Goal: Task Accomplishment & Management: Manage account settings

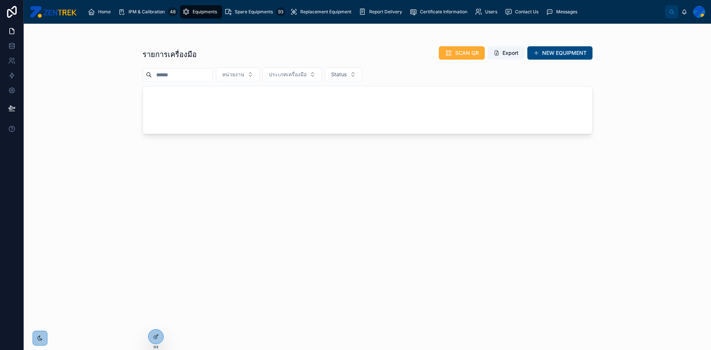
click at [495, 9] on span "Users" at bounding box center [491, 12] width 12 height 6
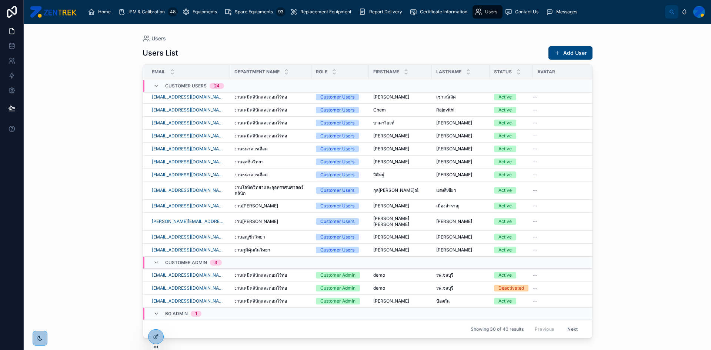
scroll to position [228, 0]
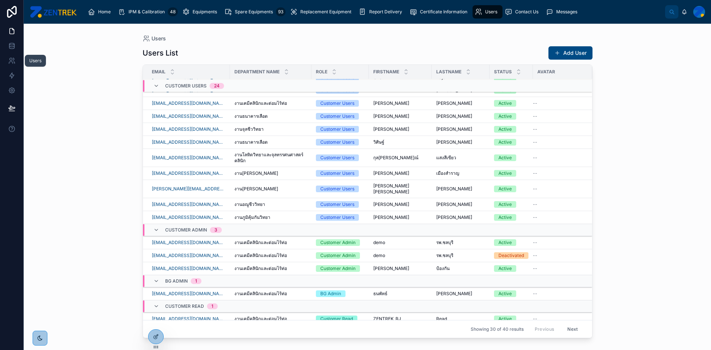
click at [14, 61] on icon at bounding box center [11, 60] width 7 height 7
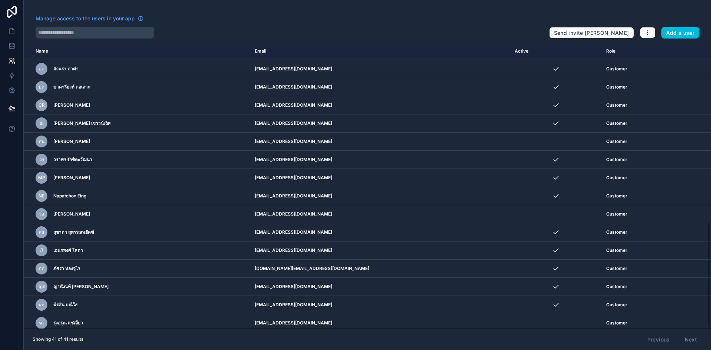
scroll to position [473, 0]
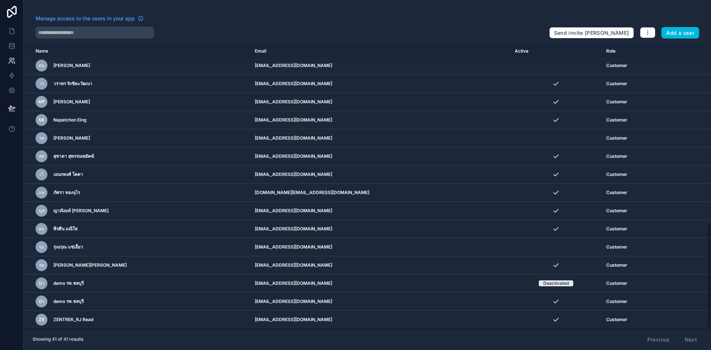
click at [179, 286] on div "dร demo รพ.ชลบุรี" at bounding box center [141, 283] width 210 height 12
click at [0, 0] on icon "scrollable content" at bounding box center [0, 0] width 0 height 0
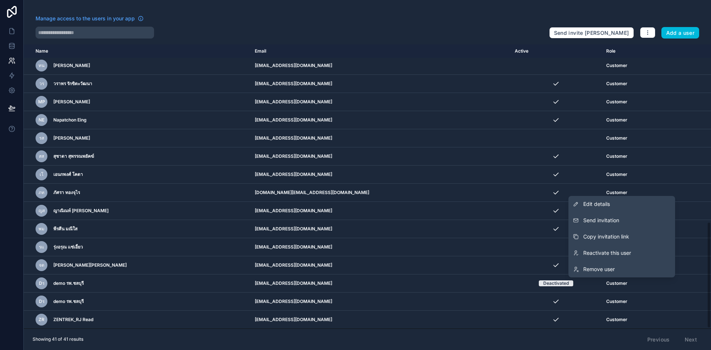
click at [607, 274] on link "Remove user" at bounding box center [621, 269] width 107 height 16
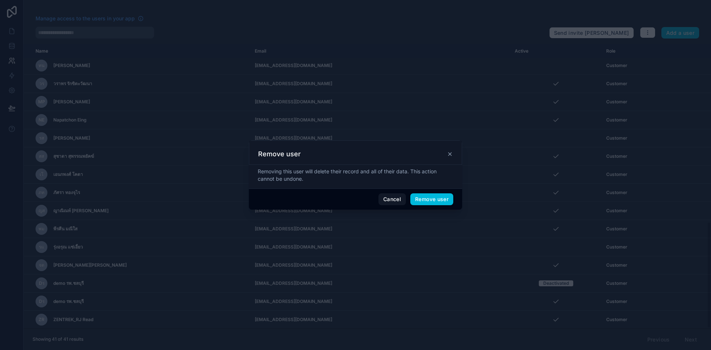
click at [423, 199] on button "Remove user" at bounding box center [431, 199] width 43 height 12
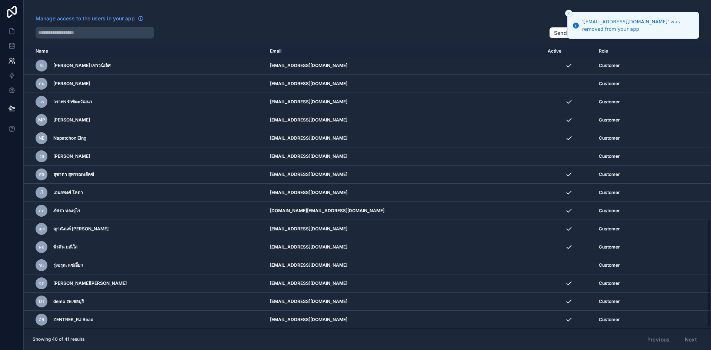
scroll to position [455, 0]
click at [13, 29] on icon at bounding box center [11, 30] width 7 height 7
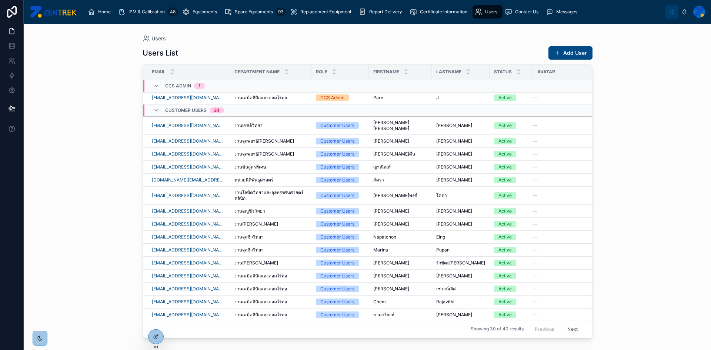
scroll to position [228, 0]
click at [154, 337] on icon at bounding box center [156, 337] width 6 height 6
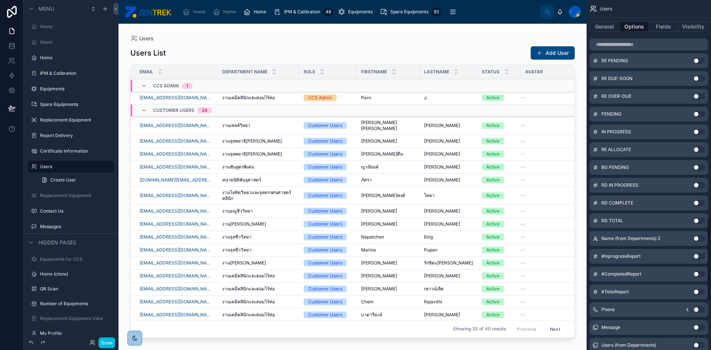
scroll to position [926, 0]
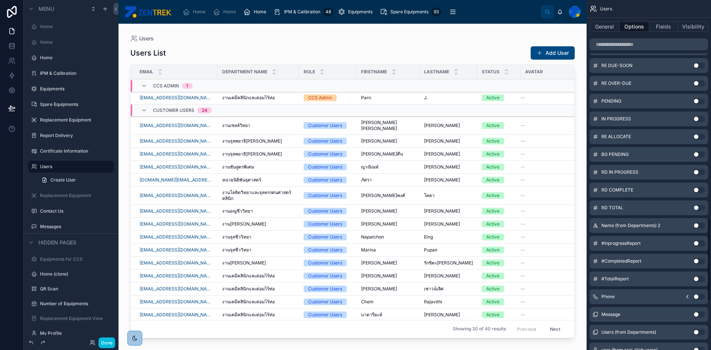
click at [699, 297] on button "Use setting" at bounding box center [699, 297] width 12 height 6
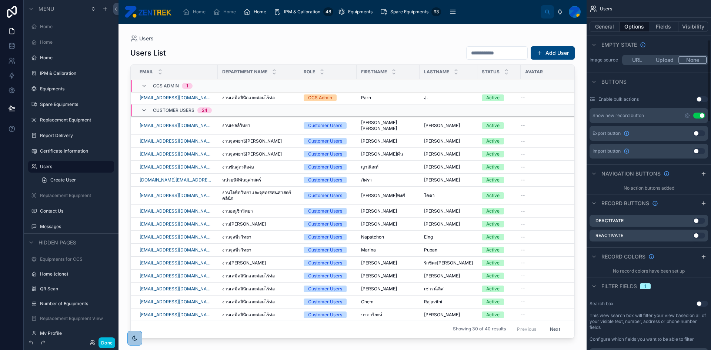
scroll to position [111, 0]
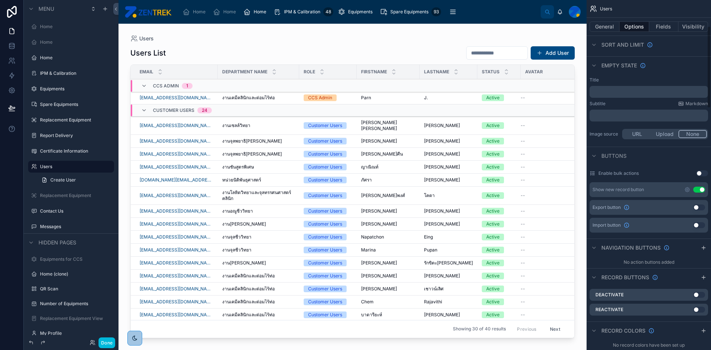
click at [702, 188] on button "Use setting" at bounding box center [699, 190] width 12 height 6
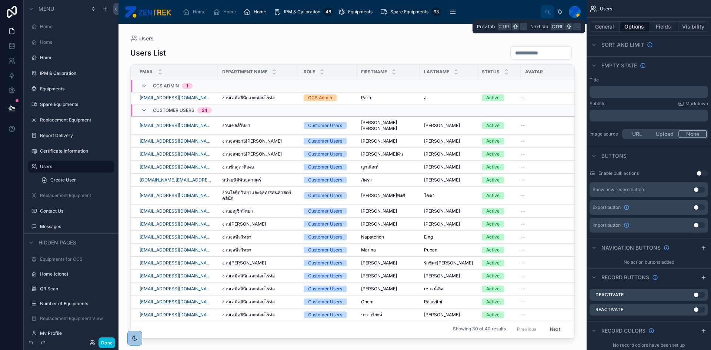
click at [665, 27] on button "Fields" at bounding box center [664, 26] width 30 height 10
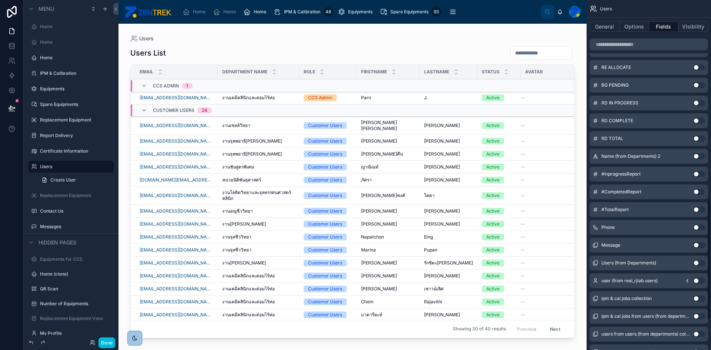
scroll to position [592, 0]
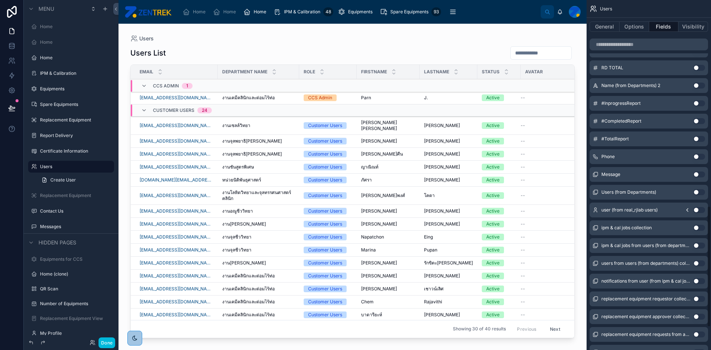
click at [698, 156] on button "Use setting" at bounding box center [699, 157] width 12 height 6
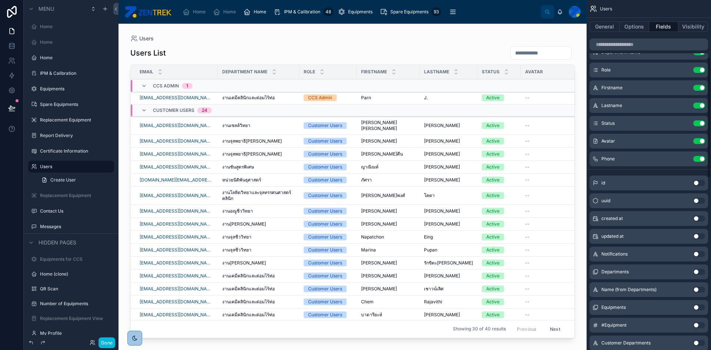
scroll to position [0, 0]
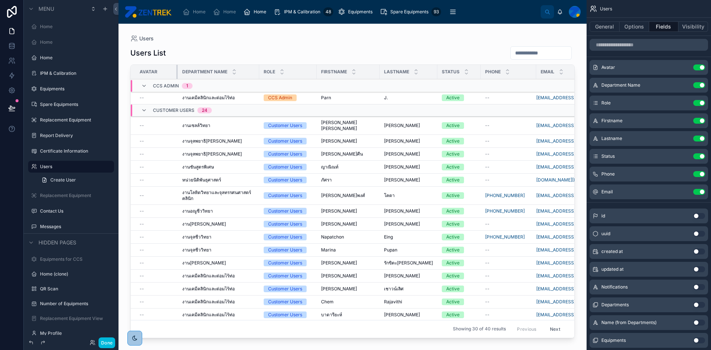
drag, startPoint x: 210, startPoint y: 69, endPoint x: 176, endPoint y: 74, distance: 34.4
click at [176, 74] on div at bounding box center [177, 72] width 3 height 14
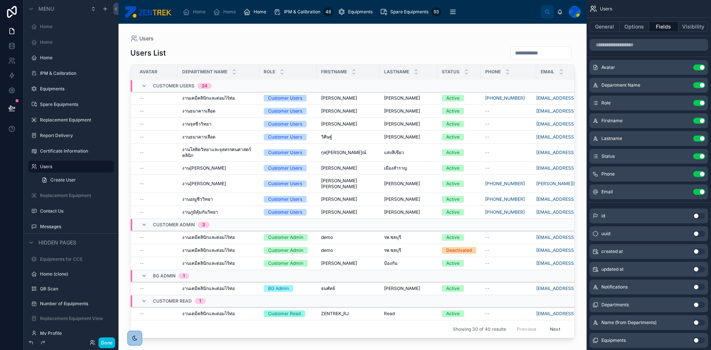
scroll to position [233, 0]
click at [144, 273] on icon at bounding box center [144, 276] width 6 height 6
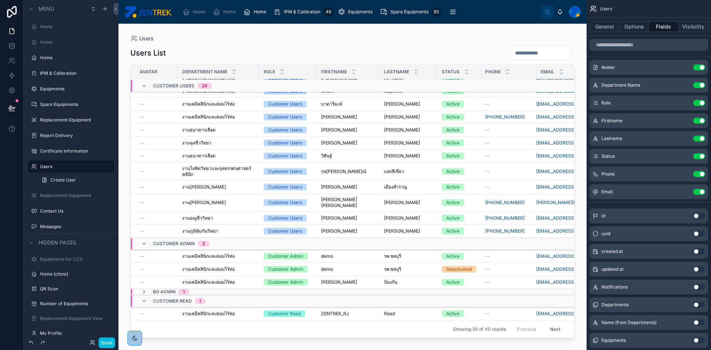
scroll to position [214, 0]
click at [145, 289] on icon at bounding box center [144, 292] width 6 height 6
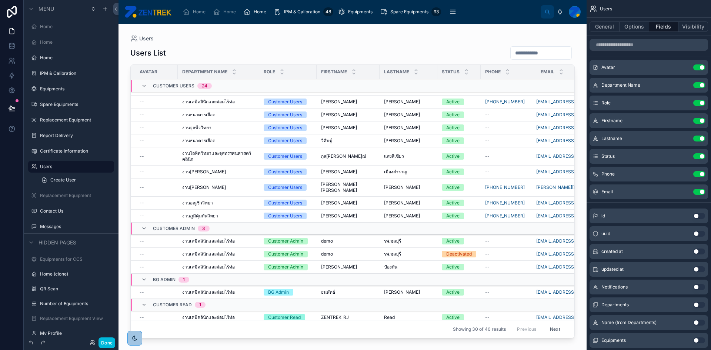
scroll to position [233, 0]
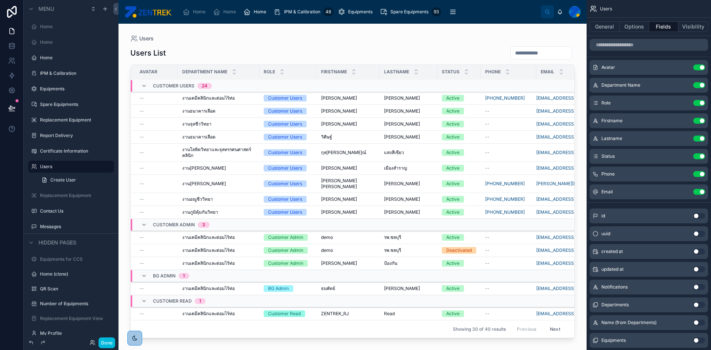
click at [203, 286] on span "งานเคมีคลินิกและต่อมไร้ท่อ" at bounding box center [208, 289] width 53 height 6
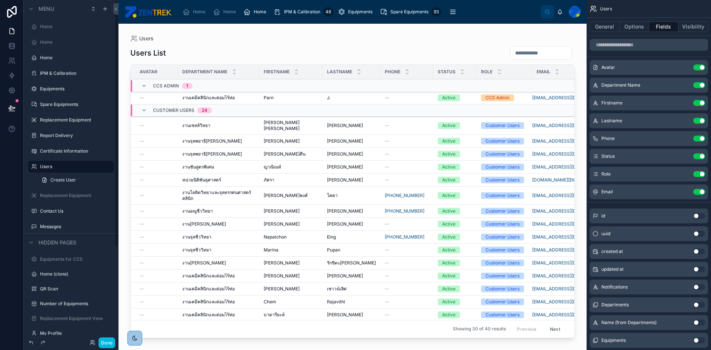
click at [110, 343] on button "Done" at bounding box center [107, 342] width 17 height 11
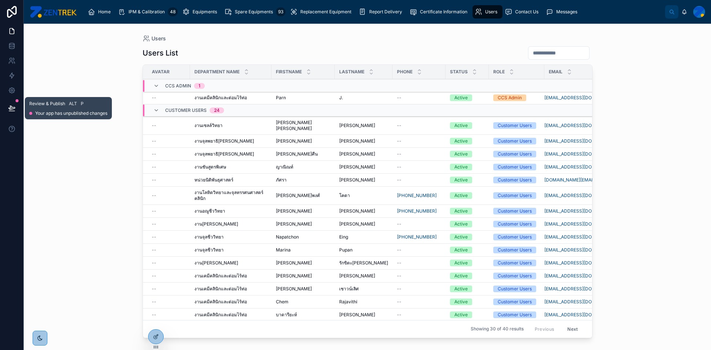
click at [13, 105] on icon at bounding box center [11, 107] width 7 height 7
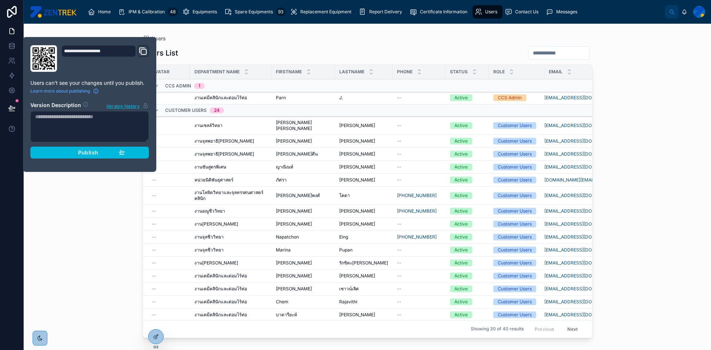
click at [95, 157] on button "Publish" at bounding box center [89, 153] width 118 height 12
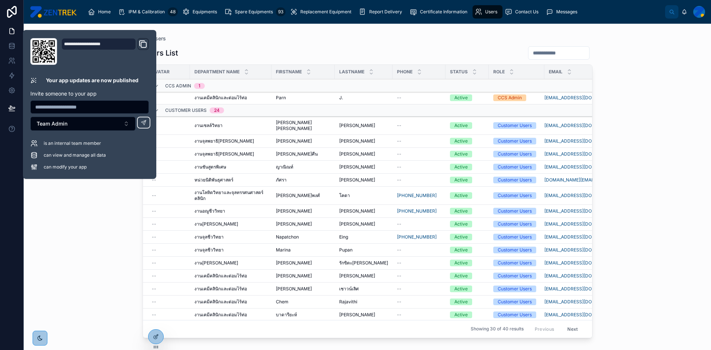
click at [615, 126] on div "Users Users List Avatar Department Name Firstname Lastname Phone Status Role Em…" at bounding box center [367, 187] width 687 height 326
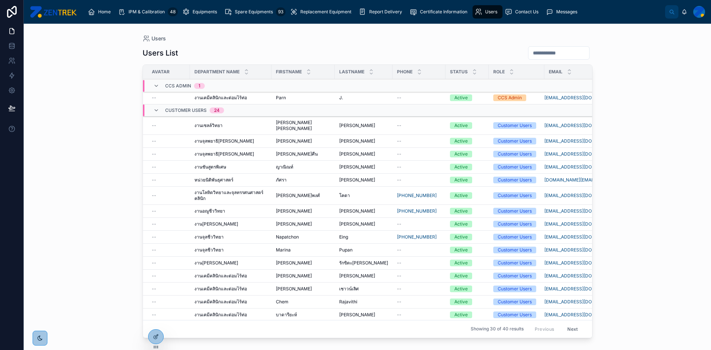
click at [153, 337] on icon at bounding box center [156, 337] width 6 height 6
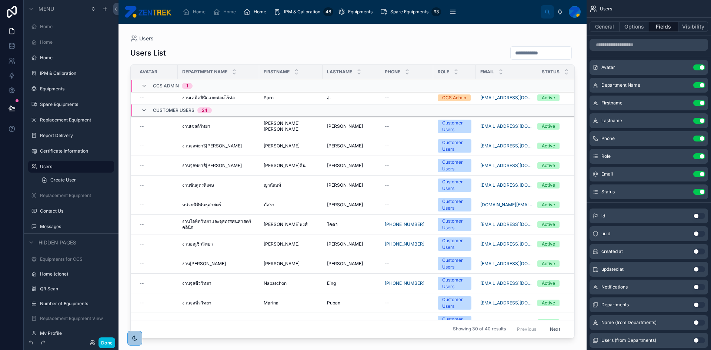
click at [572, 37] on div at bounding box center [352, 182] width 468 height 317
drag, startPoint x: 107, startPoint y: 344, endPoint x: 111, endPoint y: 323, distance: 21.6
click at [107, 344] on button "Done" at bounding box center [107, 342] width 17 height 11
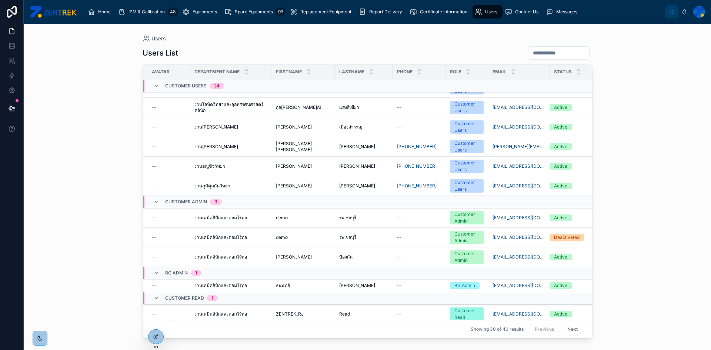
scroll to position [410, 0]
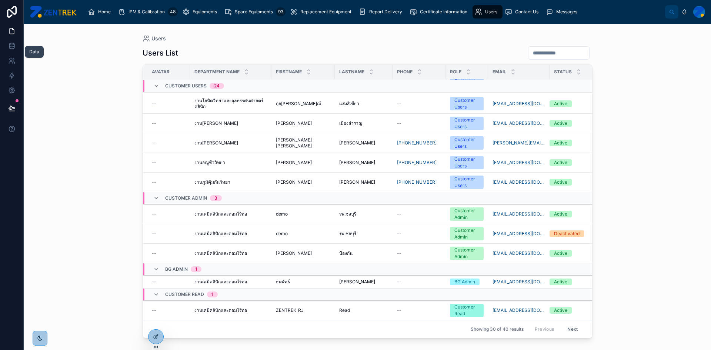
click at [17, 50] on link at bounding box center [11, 46] width 23 height 15
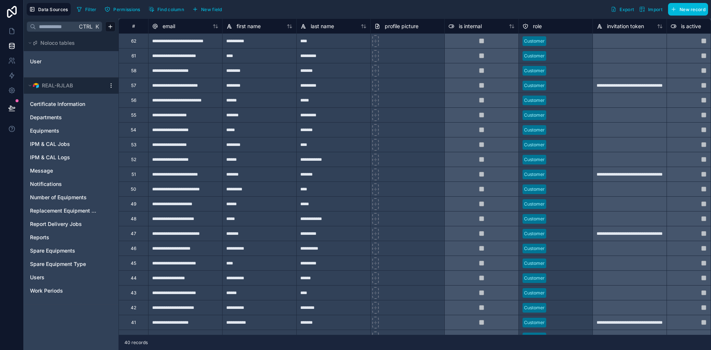
click at [43, 281] on div "Users" at bounding box center [71, 277] width 89 height 12
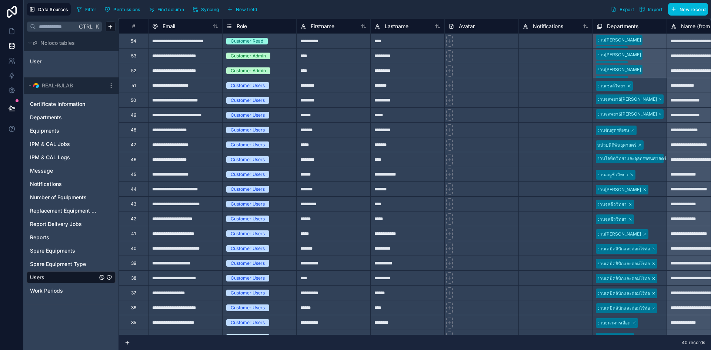
click at [143, 75] on div "52" at bounding box center [133, 70] width 30 height 15
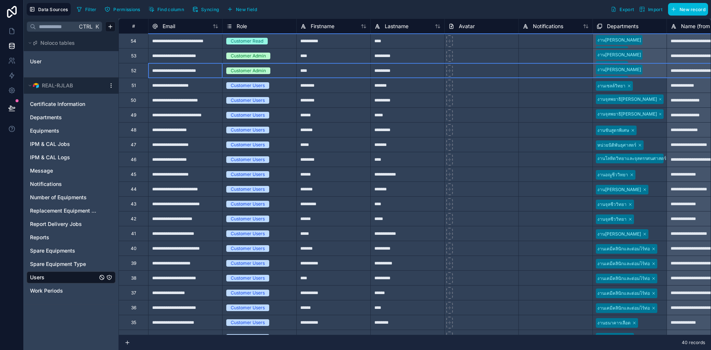
click at [143, 72] on div "52" at bounding box center [133, 70] width 30 height 15
click at [138, 71] on div "52" at bounding box center [133, 70] width 30 height 15
click at [152, 101] on div "Delete row" at bounding box center [158, 102] width 38 height 8
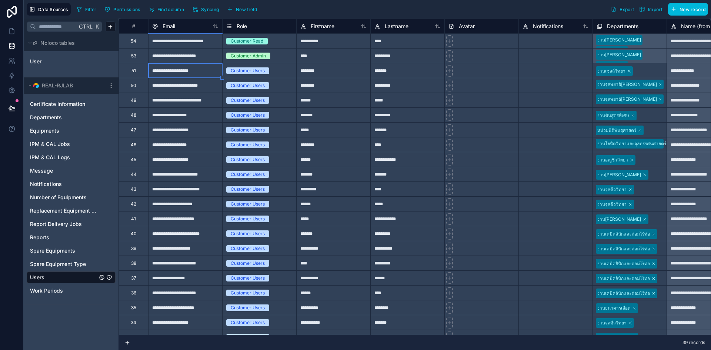
click at [9, 32] on icon at bounding box center [11, 30] width 7 height 7
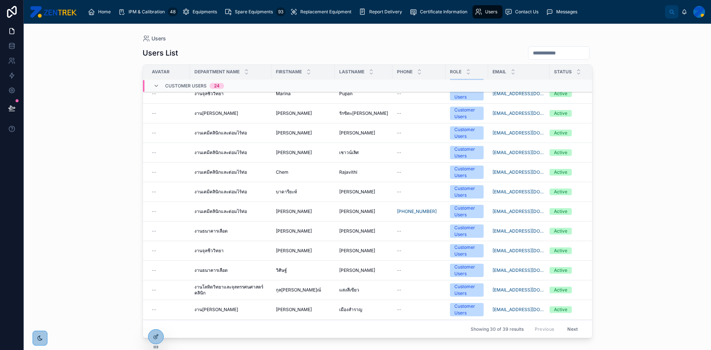
scroll to position [412, 0]
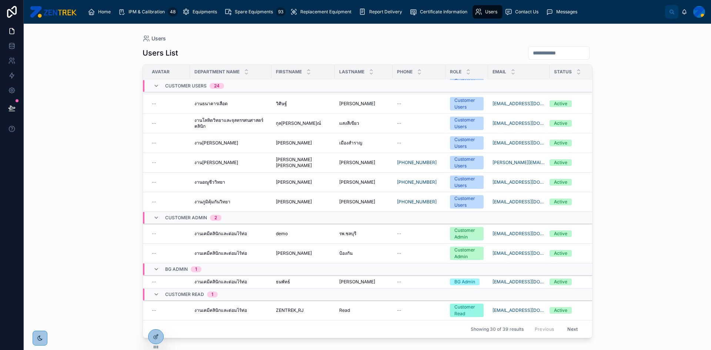
click at [0, 0] on icon at bounding box center [0, 0] width 0 height 0
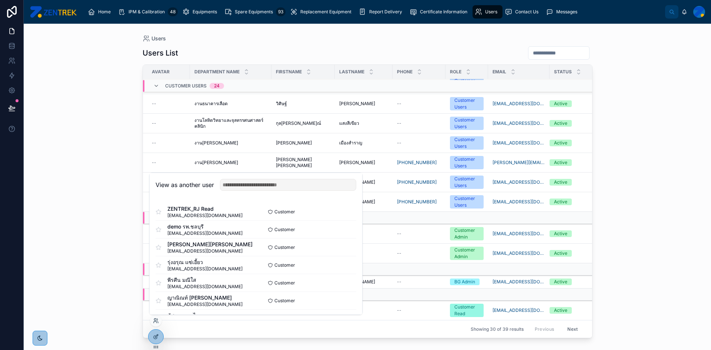
click at [0, 0] on button "Select" at bounding box center [0, 0] width 0 height 0
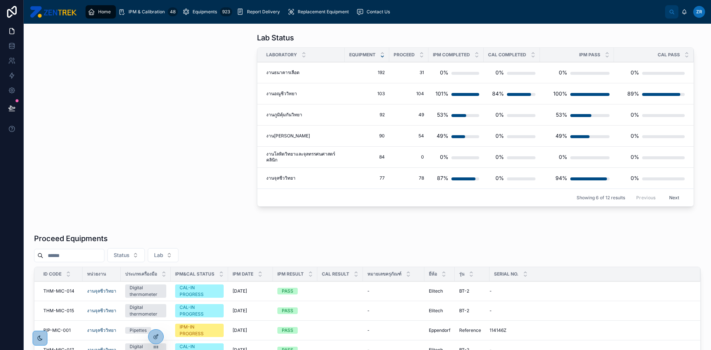
click at [103, 17] on div "Home" at bounding box center [101, 12] width 26 height 12
click at [155, 15] on div "IPM & Calibration 48" at bounding box center [148, 12] width 60 height 12
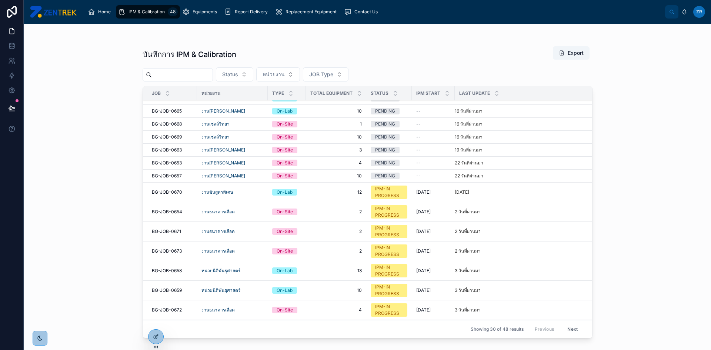
scroll to position [37, 0]
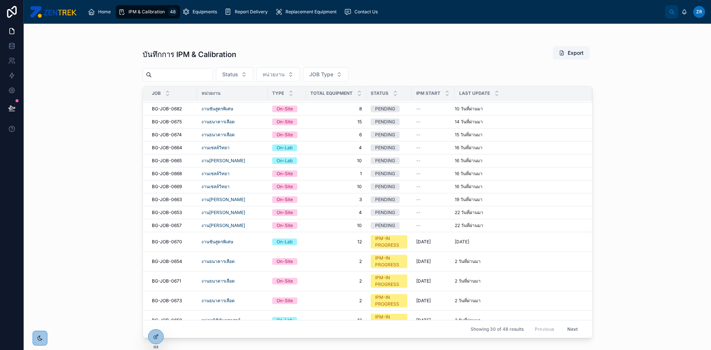
click at [165, 111] on span "BG-JOB-0682" at bounding box center [167, 109] width 30 height 6
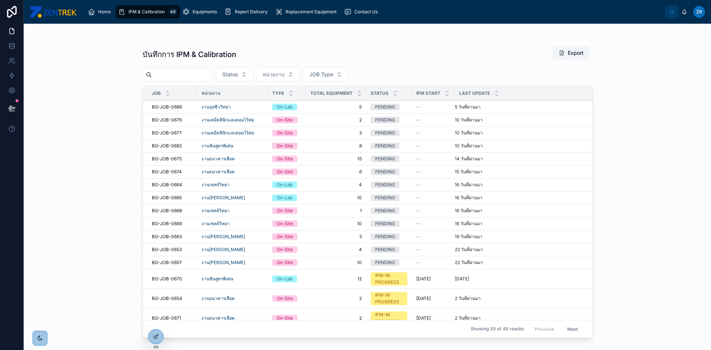
click at [170, 297] on span "BG-JOB-0654" at bounding box center [167, 299] width 30 height 6
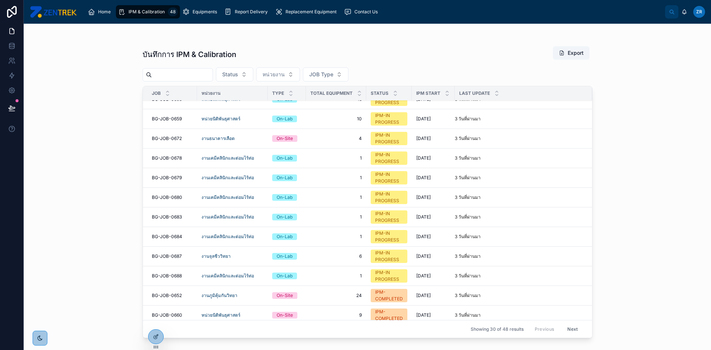
scroll to position [283, 0]
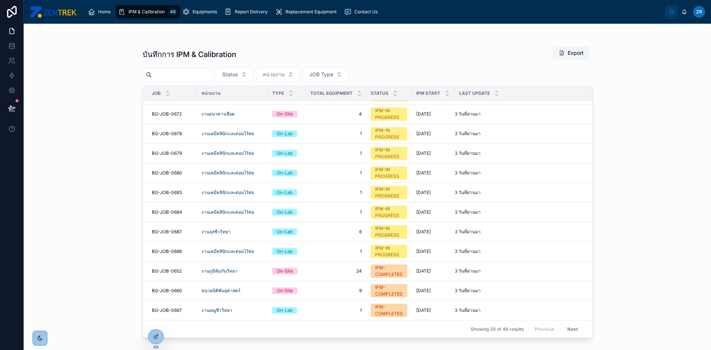
click at [172, 274] on td "BG-JOB-0652 BG-JOB-0652" at bounding box center [170, 271] width 54 height 20
click at [174, 268] on span "BG-JOB-0652" at bounding box center [167, 271] width 30 height 6
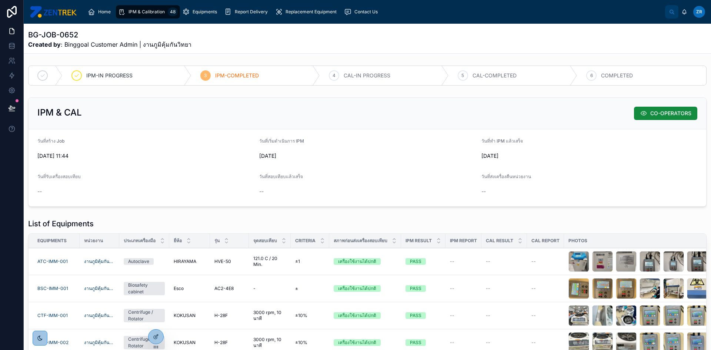
click at [220, 15] on link "Equipments" at bounding box center [201, 11] width 42 height 13
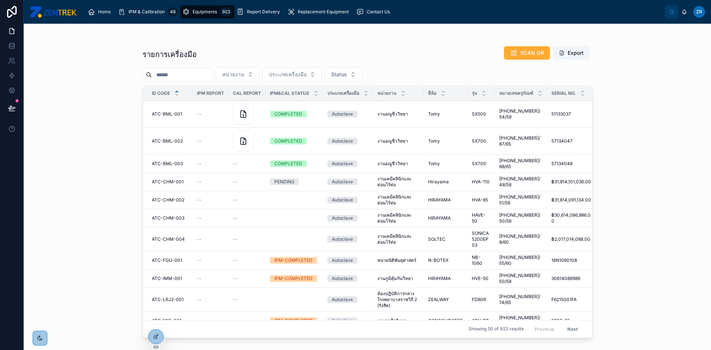
click at [109, 12] on span "Home" at bounding box center [104, 12] width 13 height 6
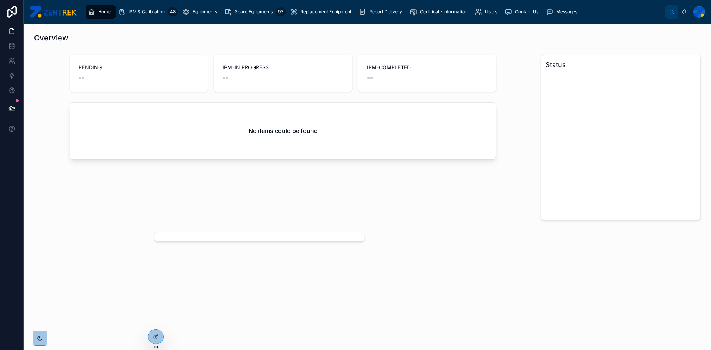
click at [83, 204] on div "PENDING -- IPM-IN PROGRESS -- IPM-COMPLETED -- No items could be found" at bounding box center [283, 137] width 507 height 171
click at [0, 0] on icon at bounding box center [0, 0] width 0 height 0
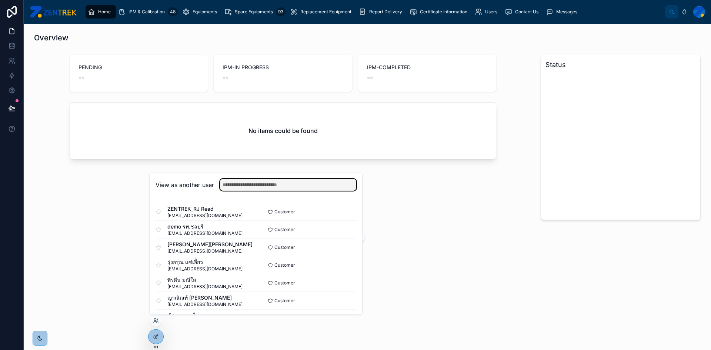
click at [278, 183] on input "text" at bounding box center [288, 185] width 136 height 12
click at [0, 0] on button "Select" at bounding box center [0, 0] width 0 height 0
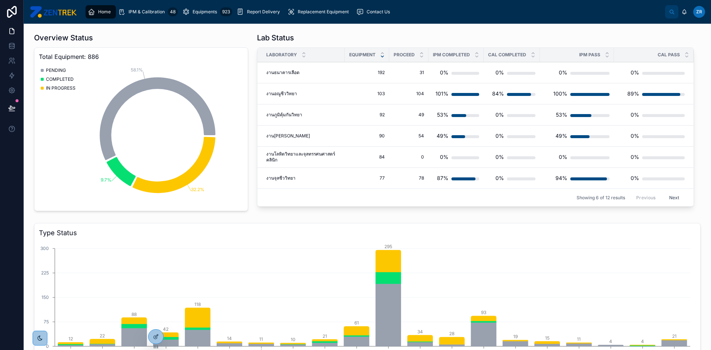
click at [151, 15] on div "IPM & Calibration 48" at bounding box center [148, 12] width 60 height 12
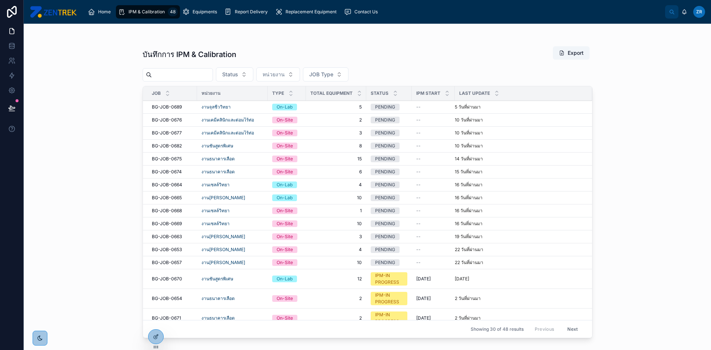
click at [211, 18] on link "Equipments" at bounding box center [201, 11] width 42 height 13
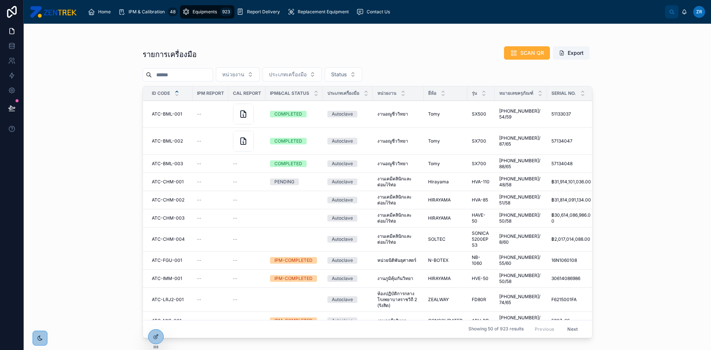
click at [101, 12] on span "Home" at bounding box center [104, 12] width 13 height 6
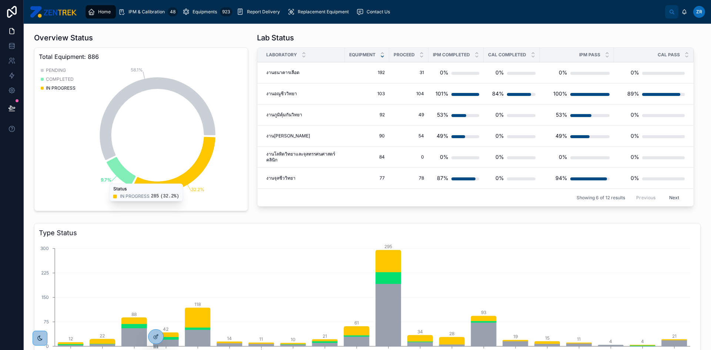
click at [0, 0] on icon at bounding box center [0, 0] width 0 height 0
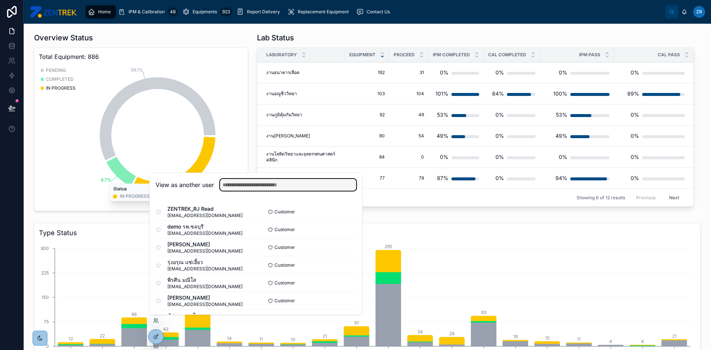
click at [233, 185] on input "text" at bounding box center [288, 185] width 136 height 12
type input "*"
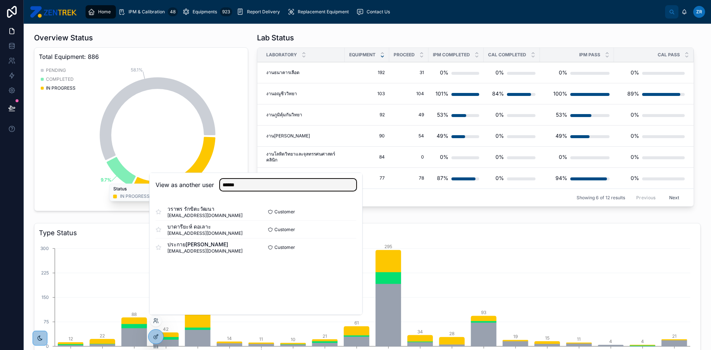
type input "******"
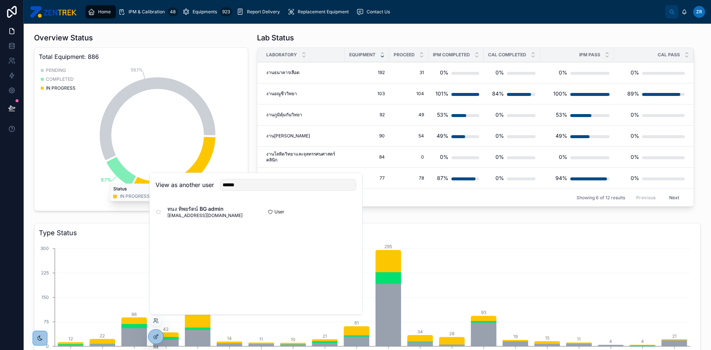
click at [336, 215] on div "User Select" at bounding box center [306, 212] width 100 height 6
click at [0, 0] on button "Select" at bounding box center [0, 0] width 0 height 0
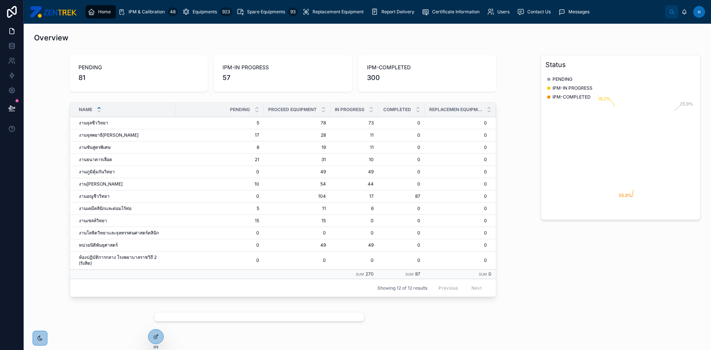
click at [497, 10] on span "Users" at bounding box center [503, 12] width 12 height 6
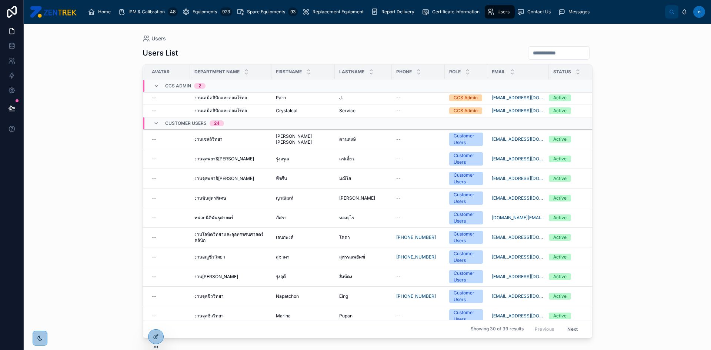
click at [209, 139] on span "งานเซลล์วิทยา" at bounding box center [208, 139] width 28 height 6
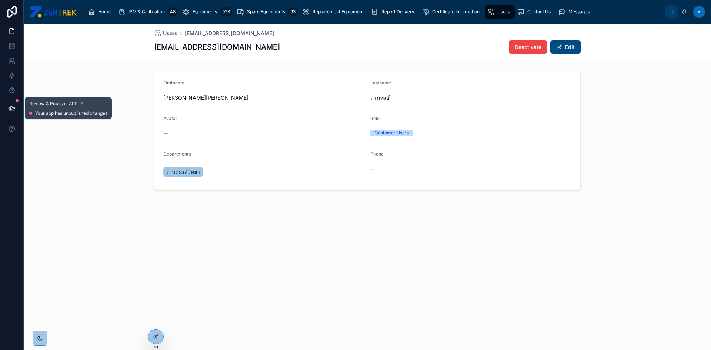
click at [11, 110] on icon at bounding box center [11, 107] width 7 height 7
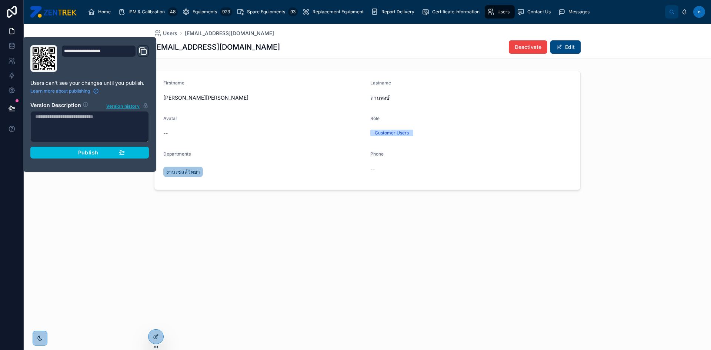
click at [64, 149] on div "Publish" at bounding box center [89, 152] width 70 height 7
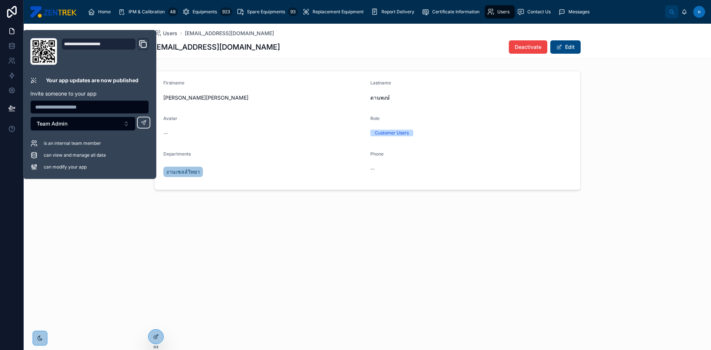
click at [148, 218] on div "Users [EMAIL_ADDRESS][DOMAIN_NAME] [EMAIL_ADDRESS][DOMAIN_NAME] Deactivate Edit…" at bounding box center [367, 132] width 687 height 217
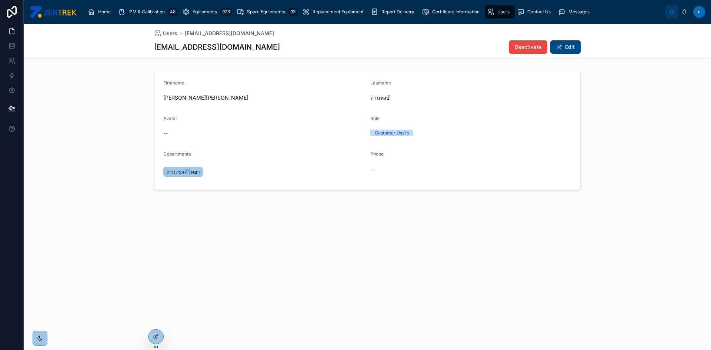
click at [335, 217] on div "Users [EMAIL_ADDRESS][DOMAIN_NAME] [EMAIL_ADDRESS][DOMAIN_NAME] Deactivate Edit…" at bounding box center [367, 132] width 687 height 217
